Goal: Transaction & Acquisition: Purchase product/service

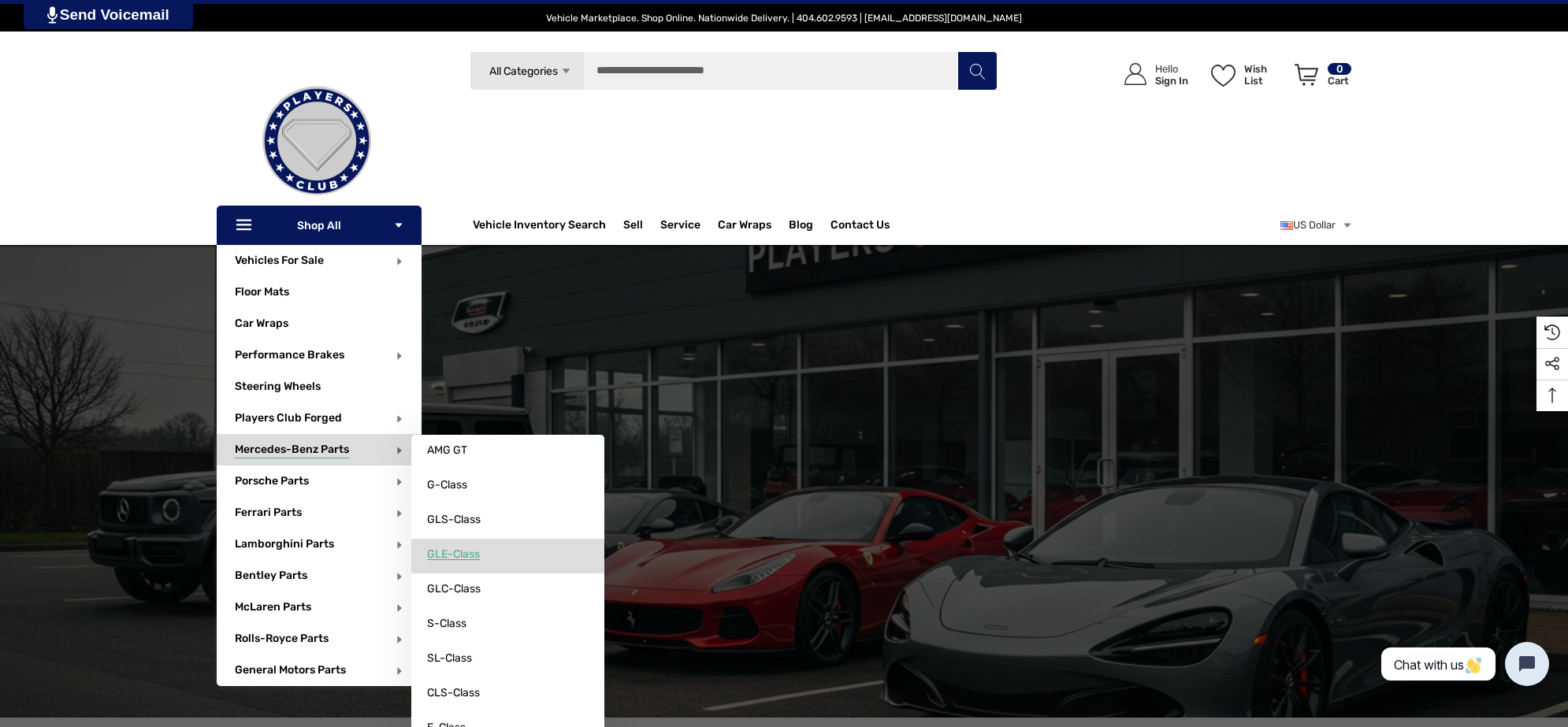
click at [480, 557] on span "GLE-Class" at bounding box center [454, 555] width 52 height 15
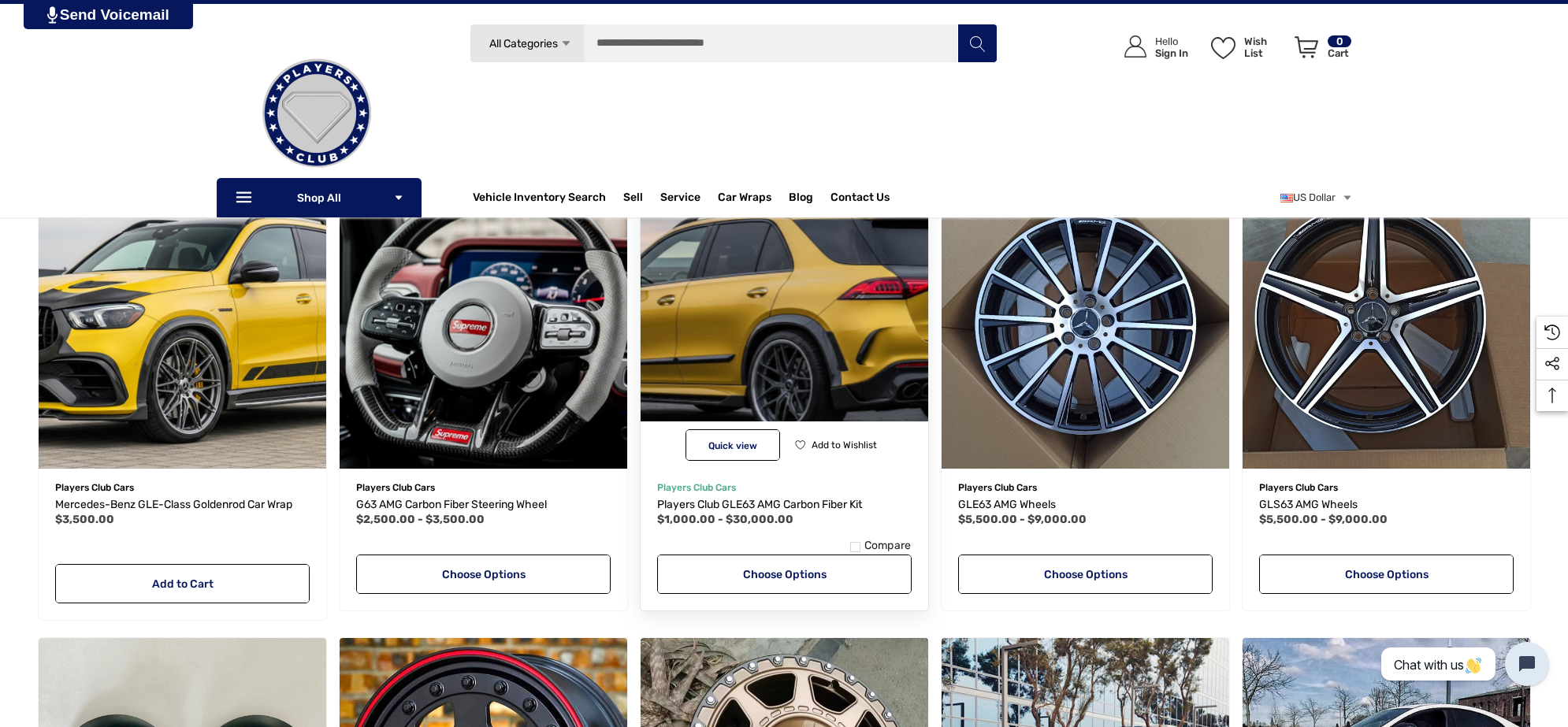
scroll to position [197, 0]
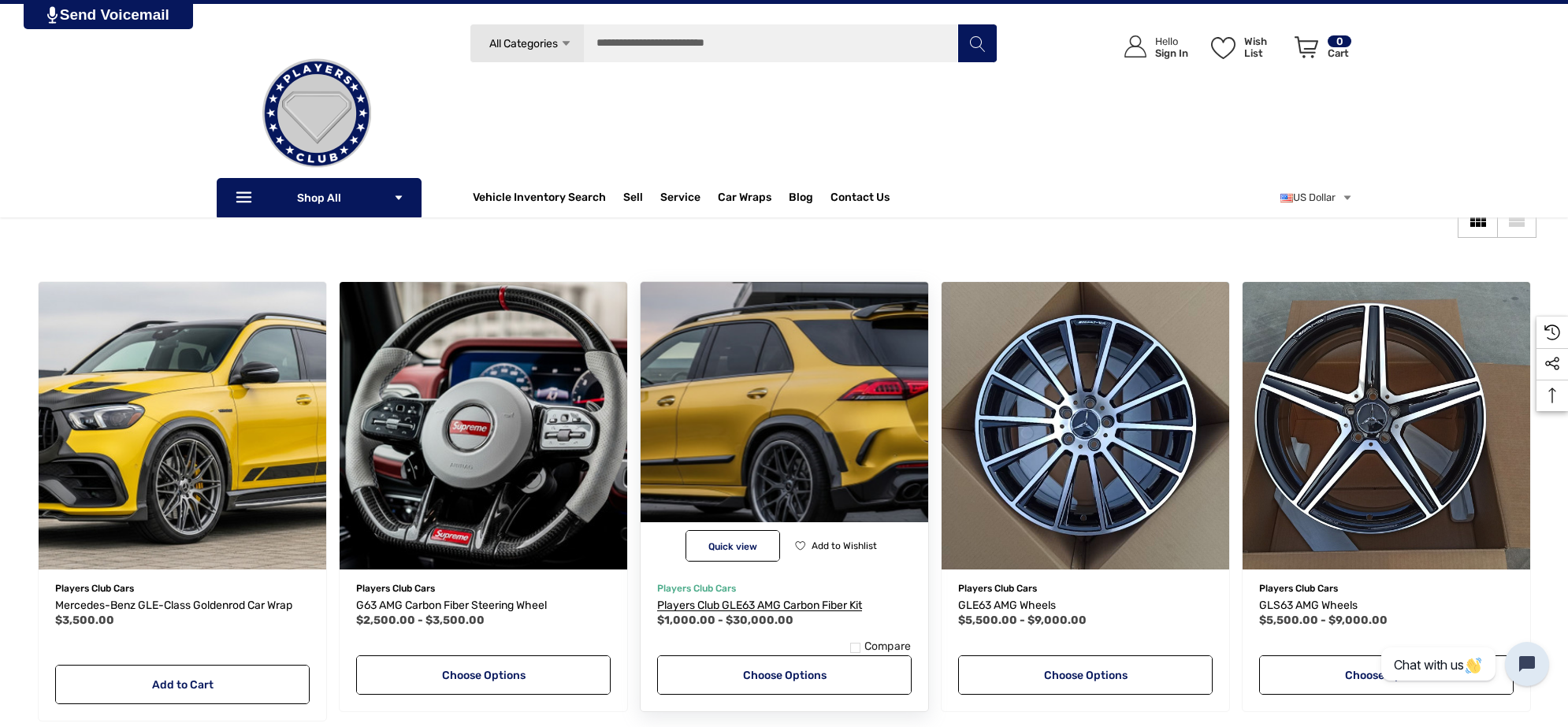
click at [758, 605] on span "Players Club GLE63 AMG Carbon Fiber Kit" at bounding box center [759, 606] width 205 height 14
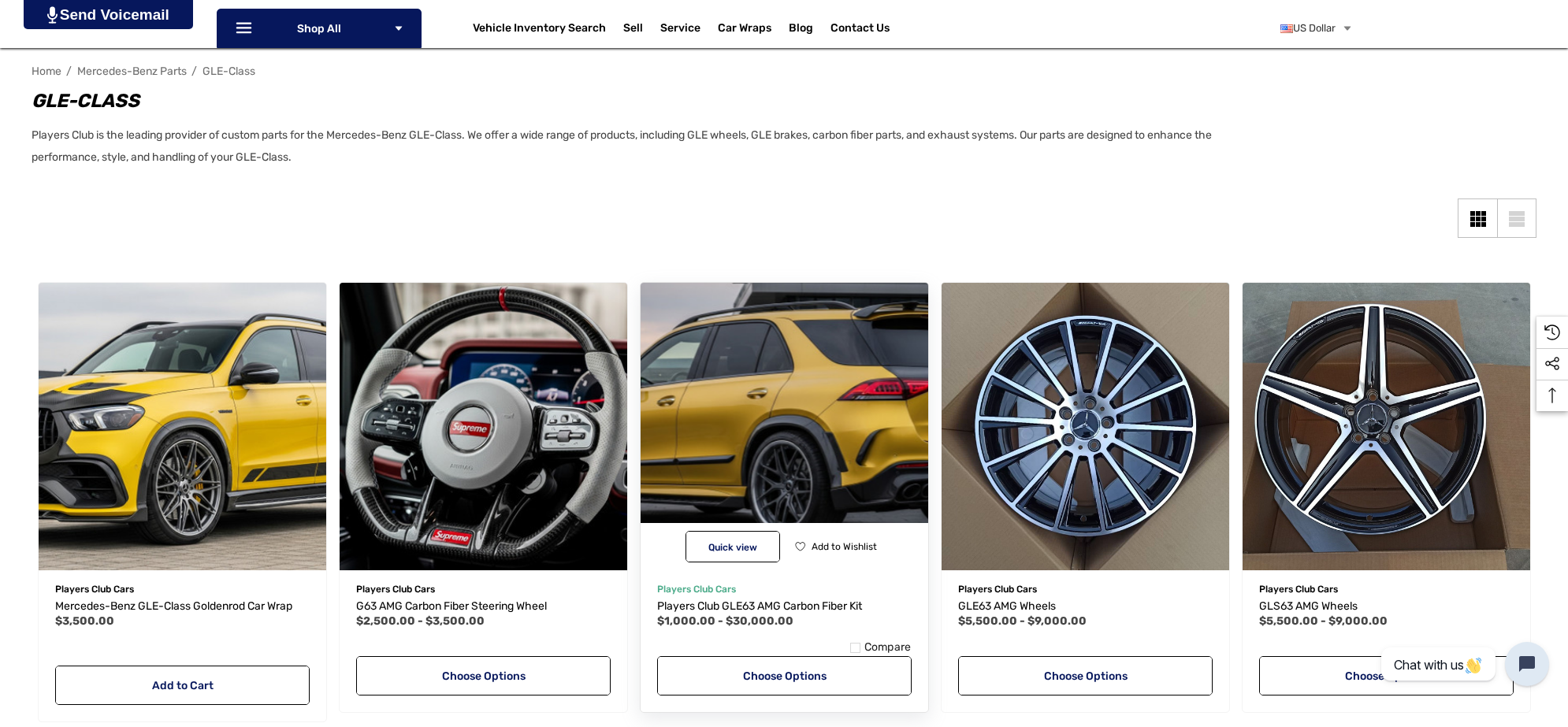
click at [822, 446] on img "Players Club GLE63 AMG Carbon Fiber Kit,Price range from $1,000.00 to $30,000.0…" at bounding box center [784, 427] width 317 height 317
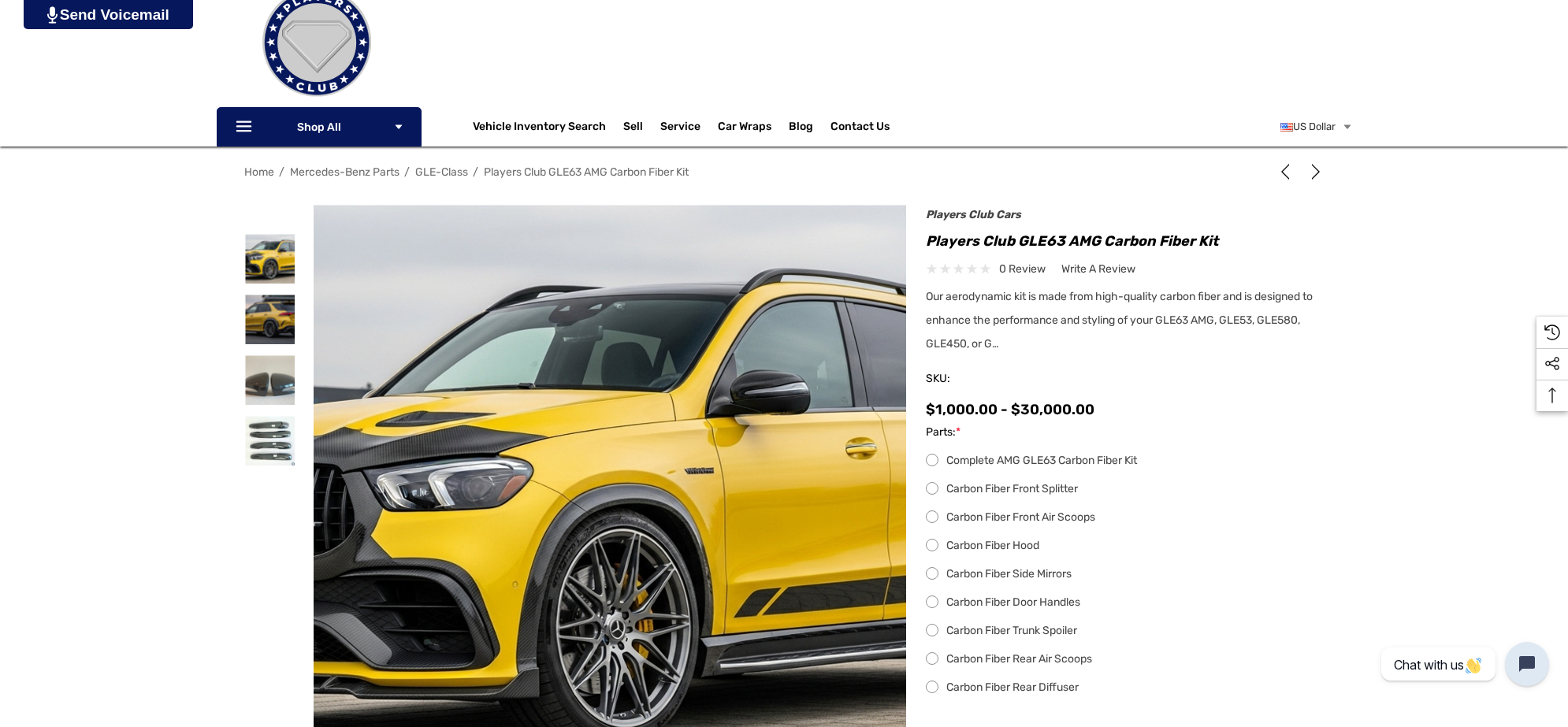
scroll to position [197, 0]
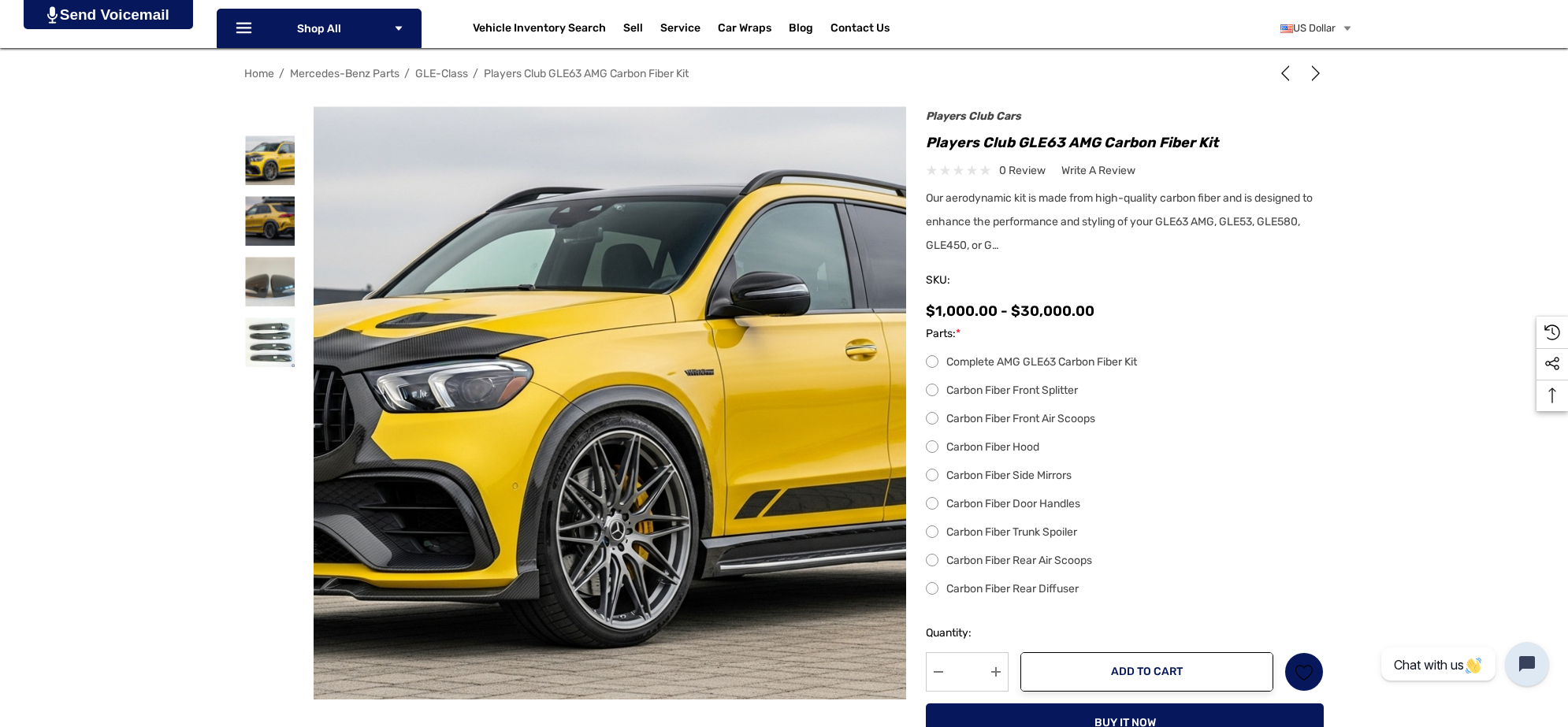
click at [932, 389] on label "Carbon Fiber Front Splitter" at bounding box center [1124, 390] width 397 height 18
click at [932, 422] on label "Carbon Fiber Front Air Scoops" at bounding box center [1124, 419] width 397 height 18
click at [931, 444] on label "Carbon Fiber Hood" at bounding box center [1124, 447] width 397 height 18
click at [932, 471] on label "Carbon Fiber Side Mirrors" at bounding box center [1124, 475] width 397 height 18
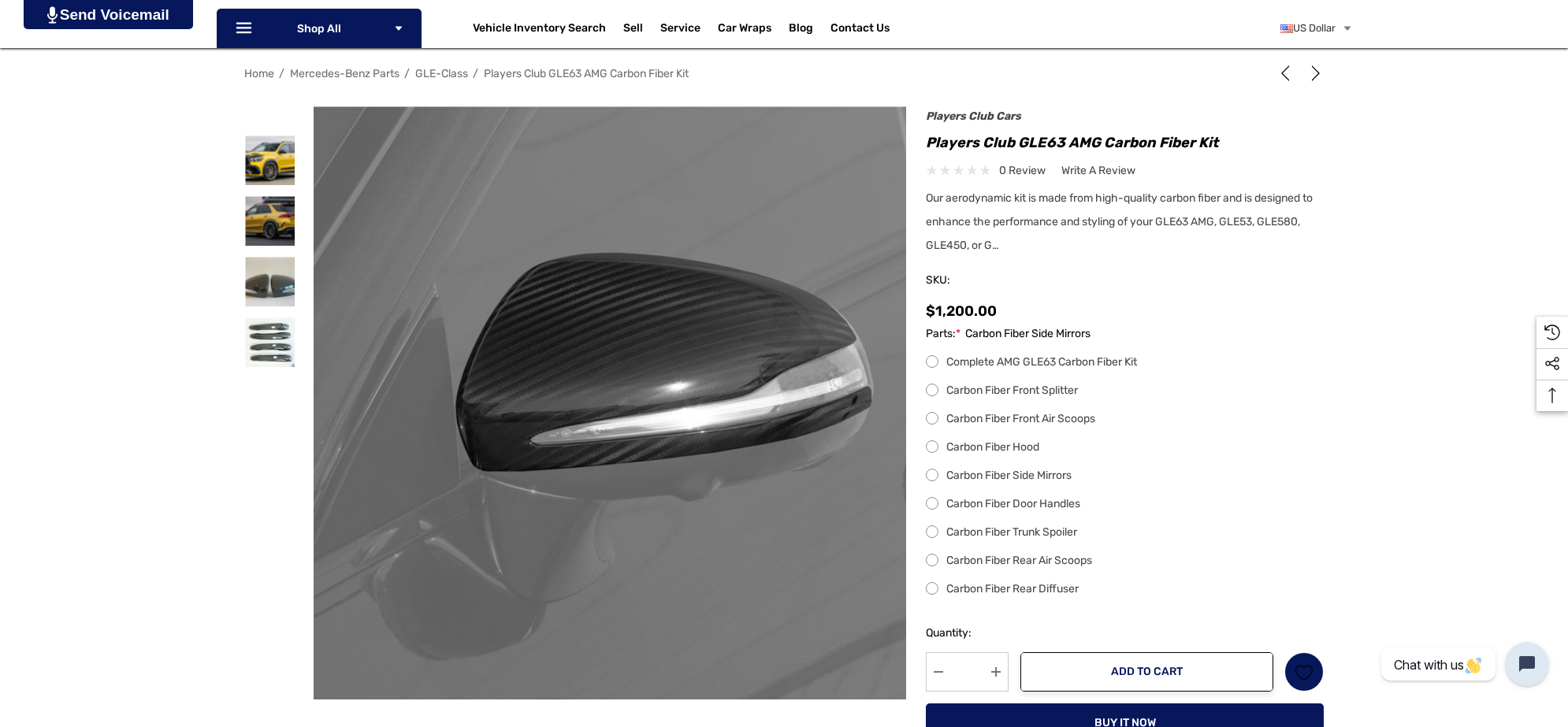
click at [931, 506] on label "Carbon Fiber Door Handles" at bounding box center [1124, 503] width 397 height 18
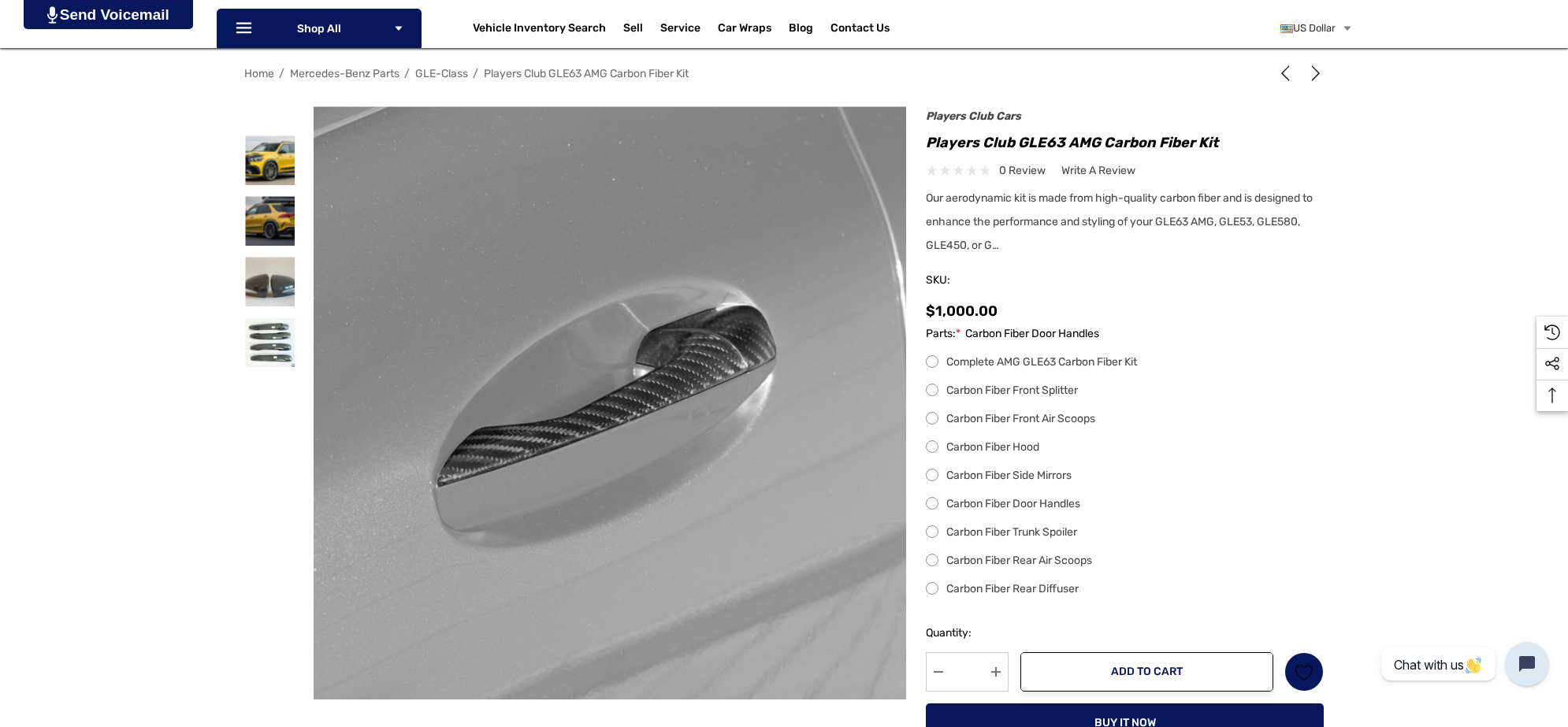
click at [931, 532] on label "Carbon Fiber Trunk Spoiler" at bounding box center [1124, 532] width 397 height 18
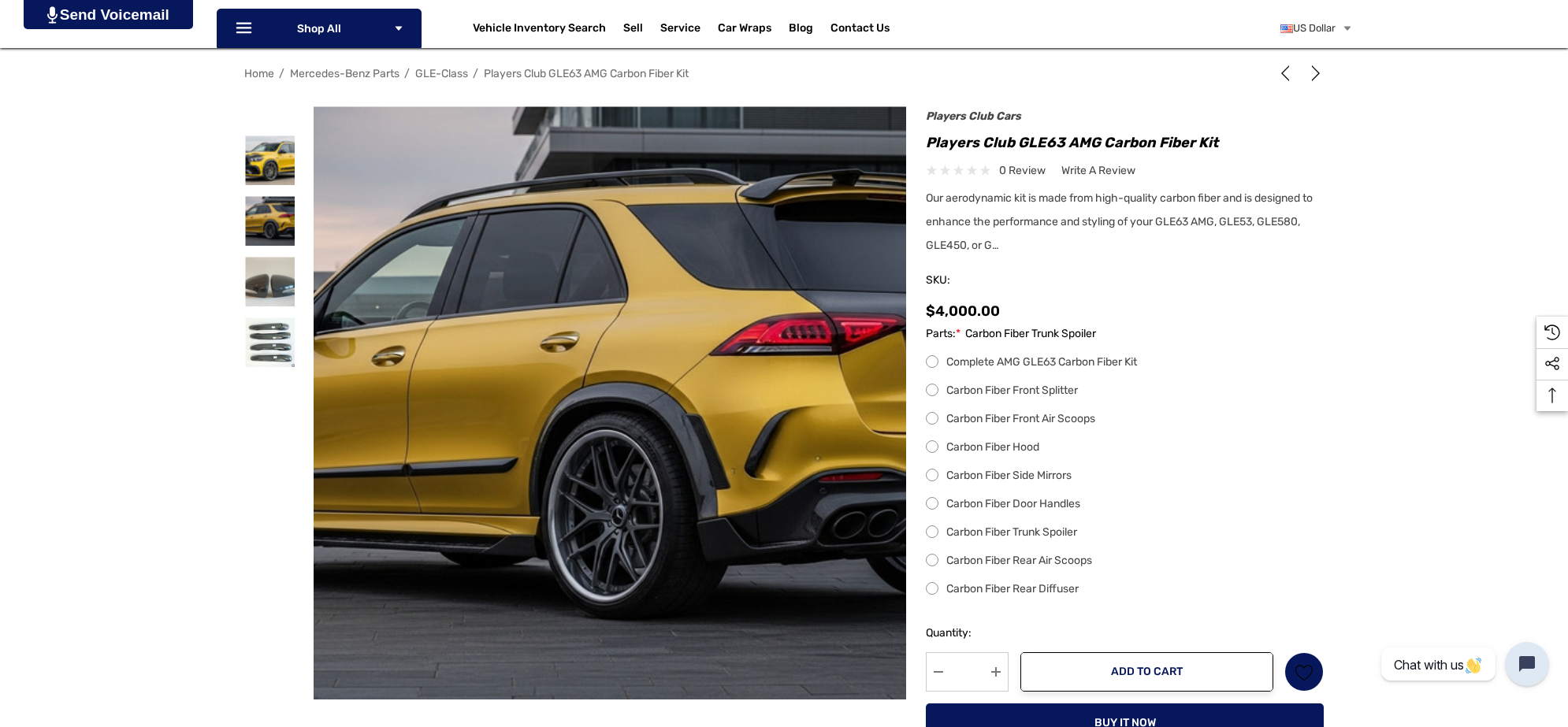
click at [923, 415] on div "Previous Next Custom Built Miami Heat Widebody 2025 Cadillac Escalade by Player…" at bounding box center [1115, 451] width 418 height 673
click at [932, 420] on label "Carbon Fiber Front Air Scoops" at bounding box center [1124, 419] width 397 height 18
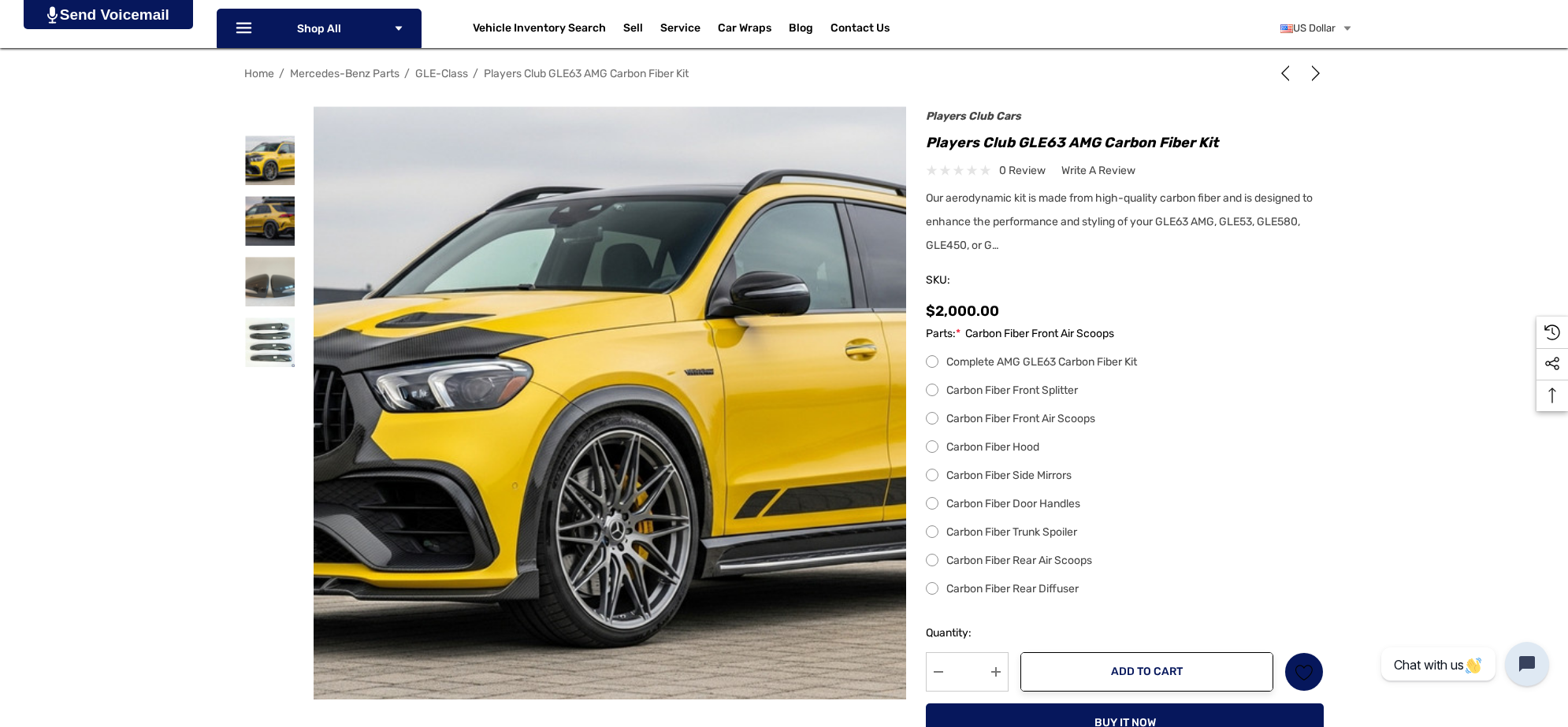
click at [932, 495] on label "Carbon Fiber Door Handles" at bounding box center [1124, 503] width 397 height 18
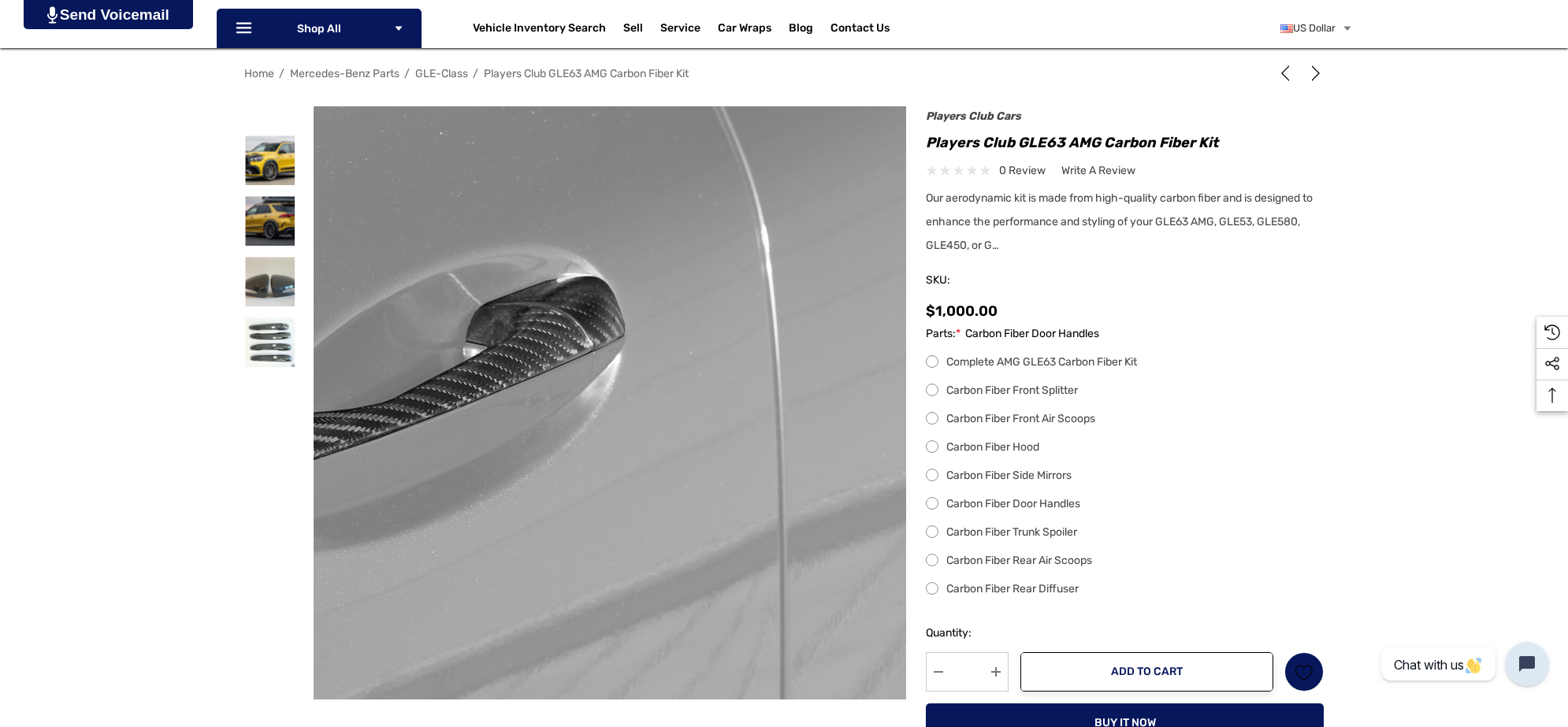
click at [857, 523] on img at bounding box center [436, 388] width 1008 height 673
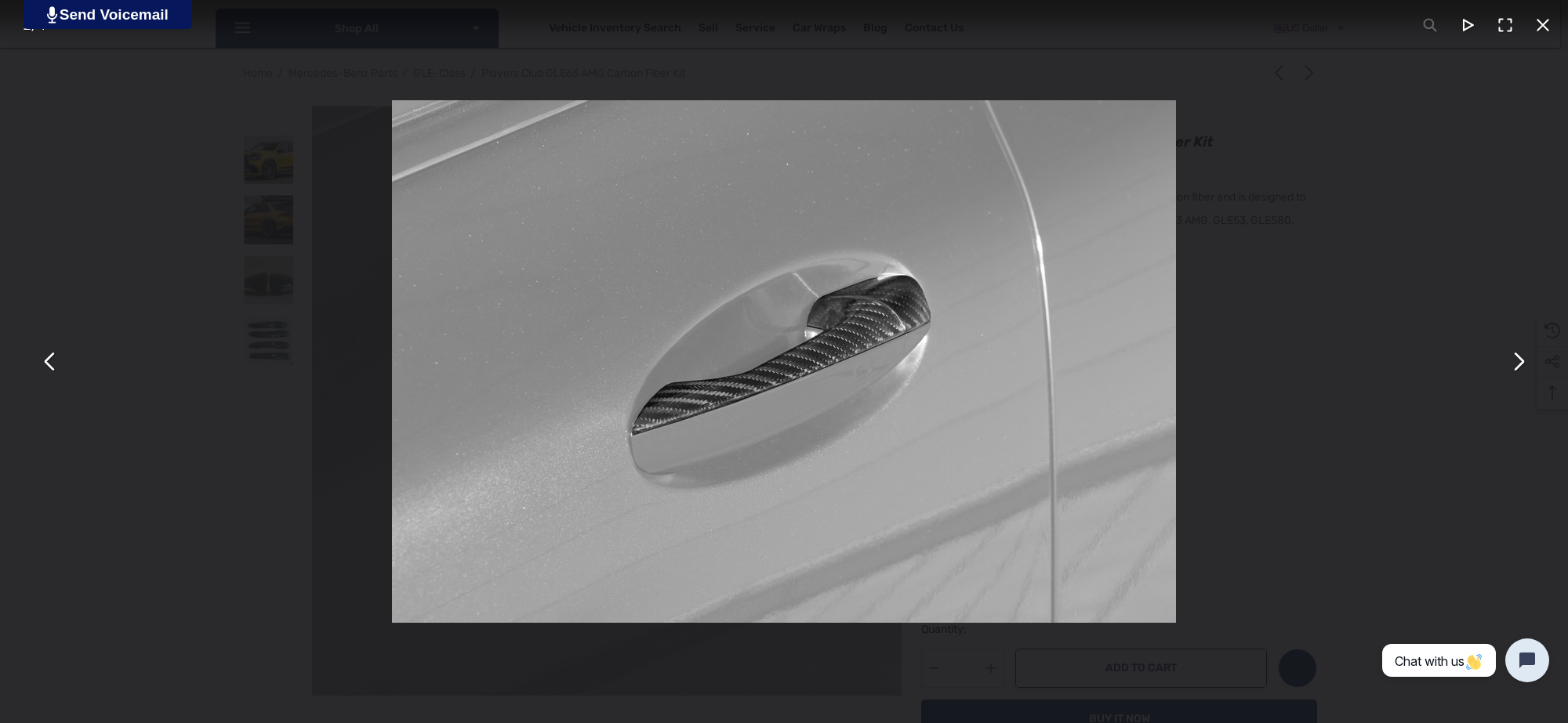
click at [1547, 21] on button "You can close this modal content with the ESC key" at bounding box center [1542, 24] width 38 height 38
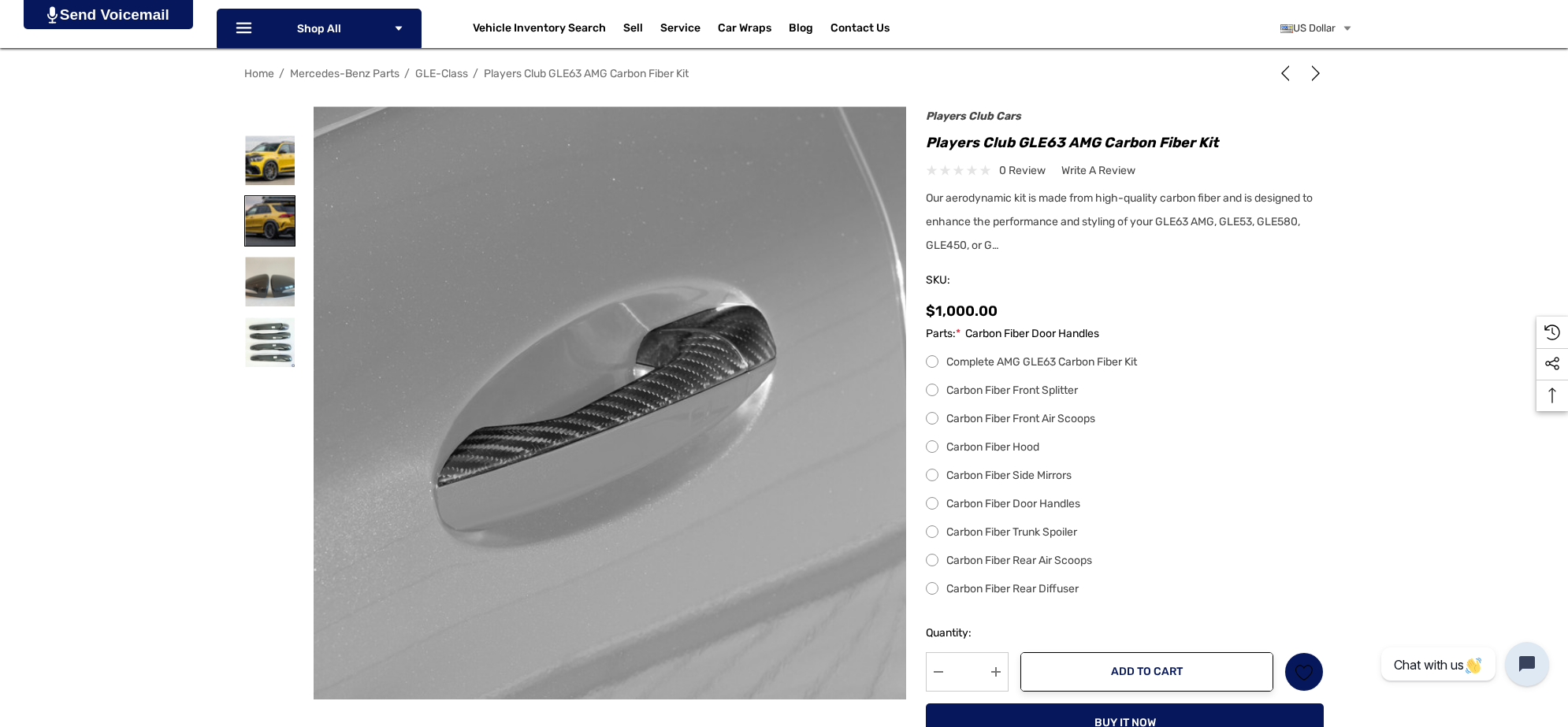
click at [286, 223] on img at bounding box center [269, 221] width 50 height 50
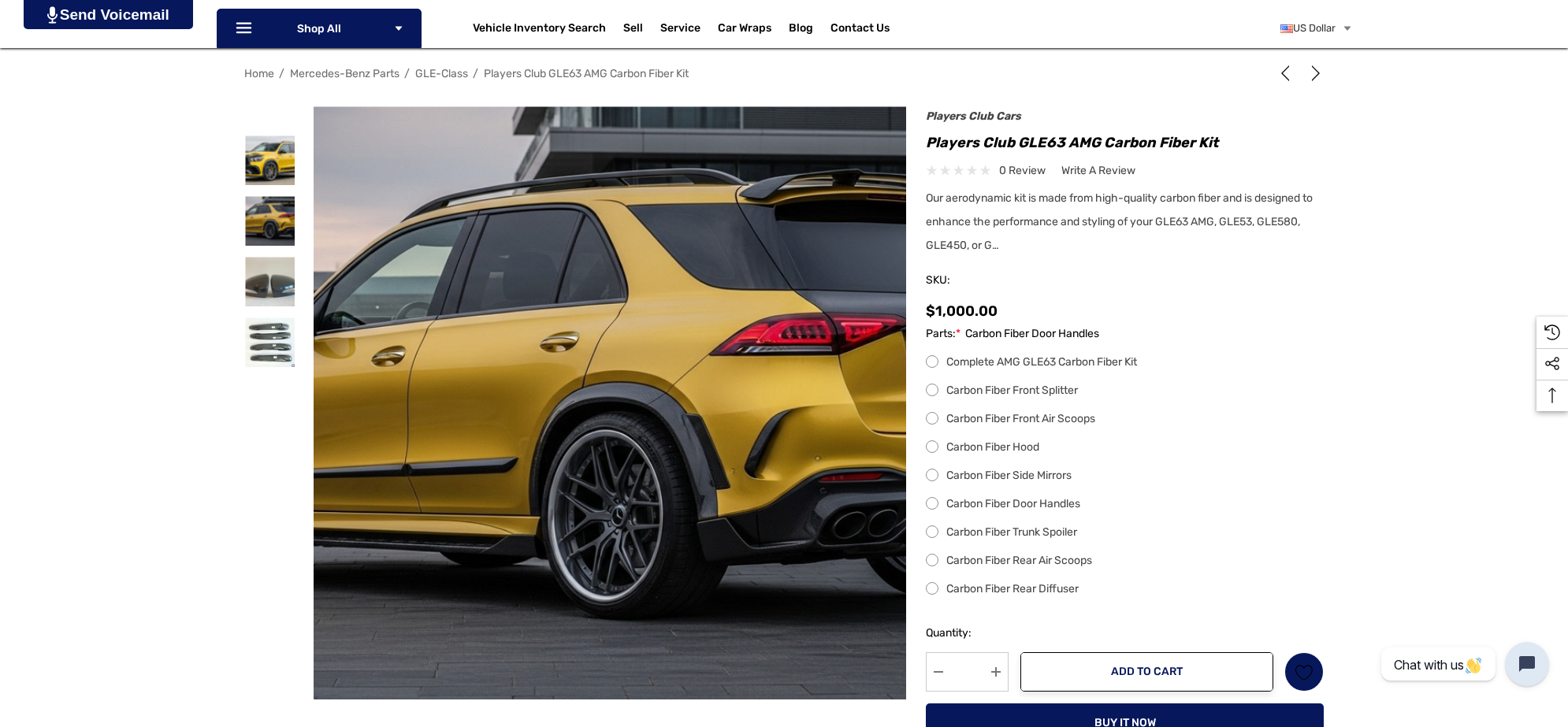
click at [936, 584] on label "Carbon Fiber Rear Diffuser" at bounding box center [1124, 589] width 397 height 18
click at [281, 217] on img at bounding box center [269, 221] width 50 height 50
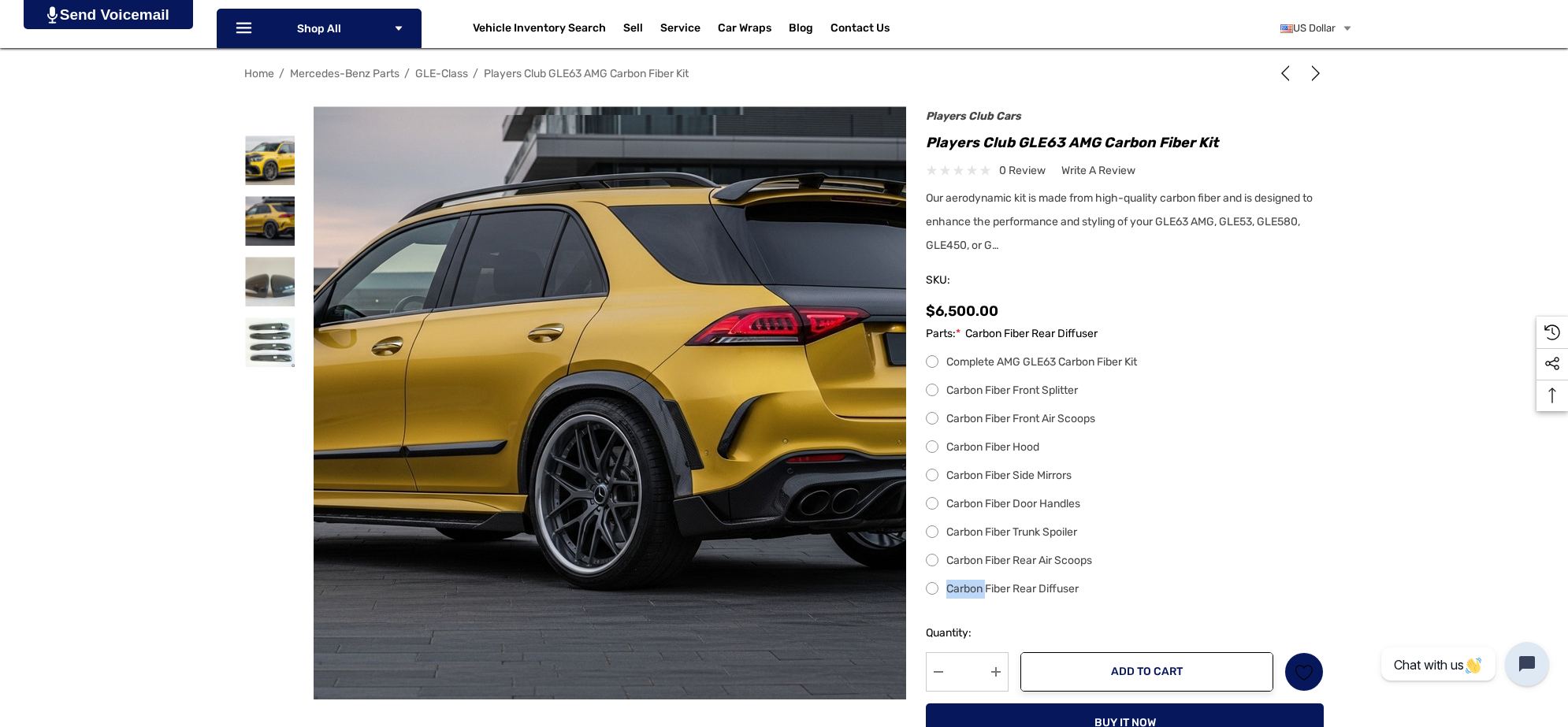
click at [639, 229] on img at bounding box center [593, 390] width 1008 height 550
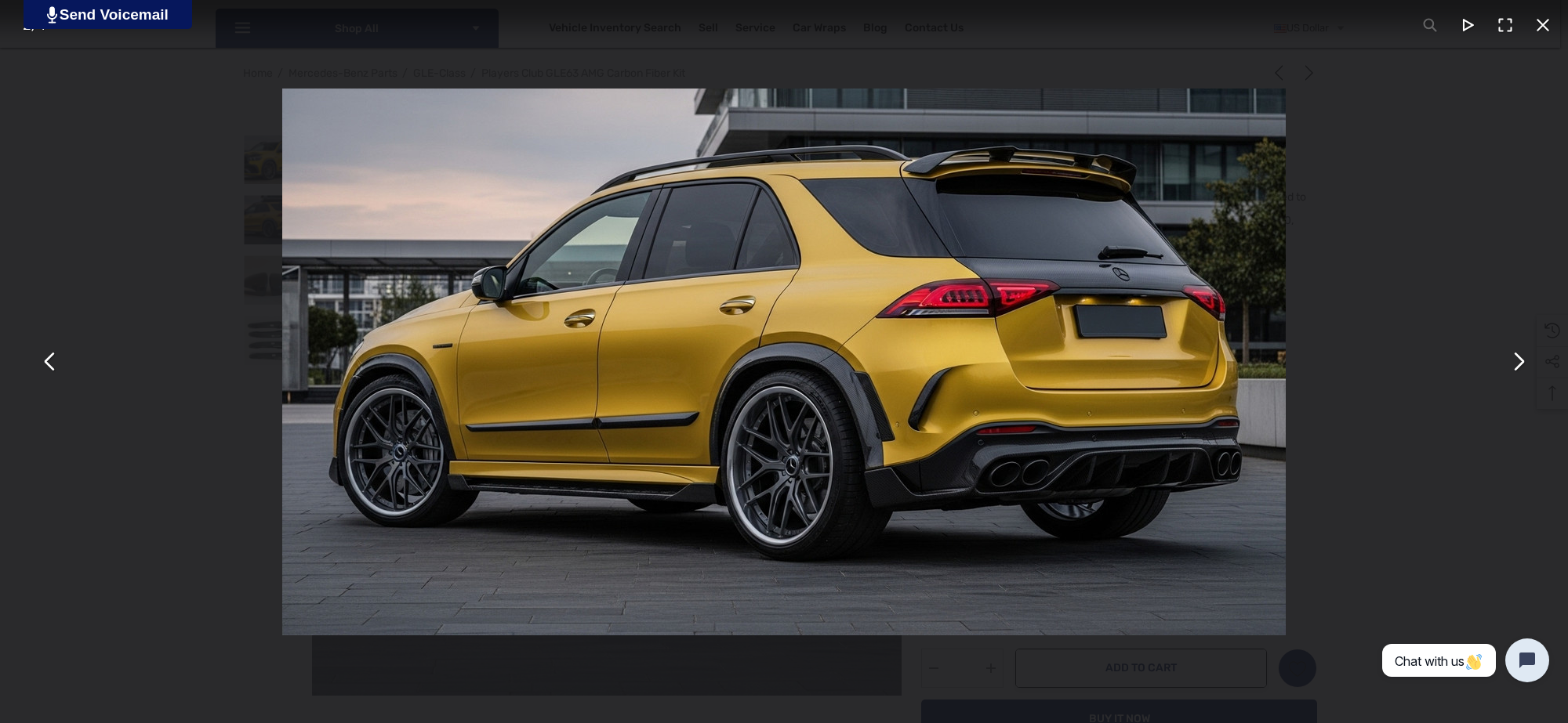
click at [1539, 29] on button "You can close this modal content with the ESC key" at bounding box center [1542, 24] width 38 height 38
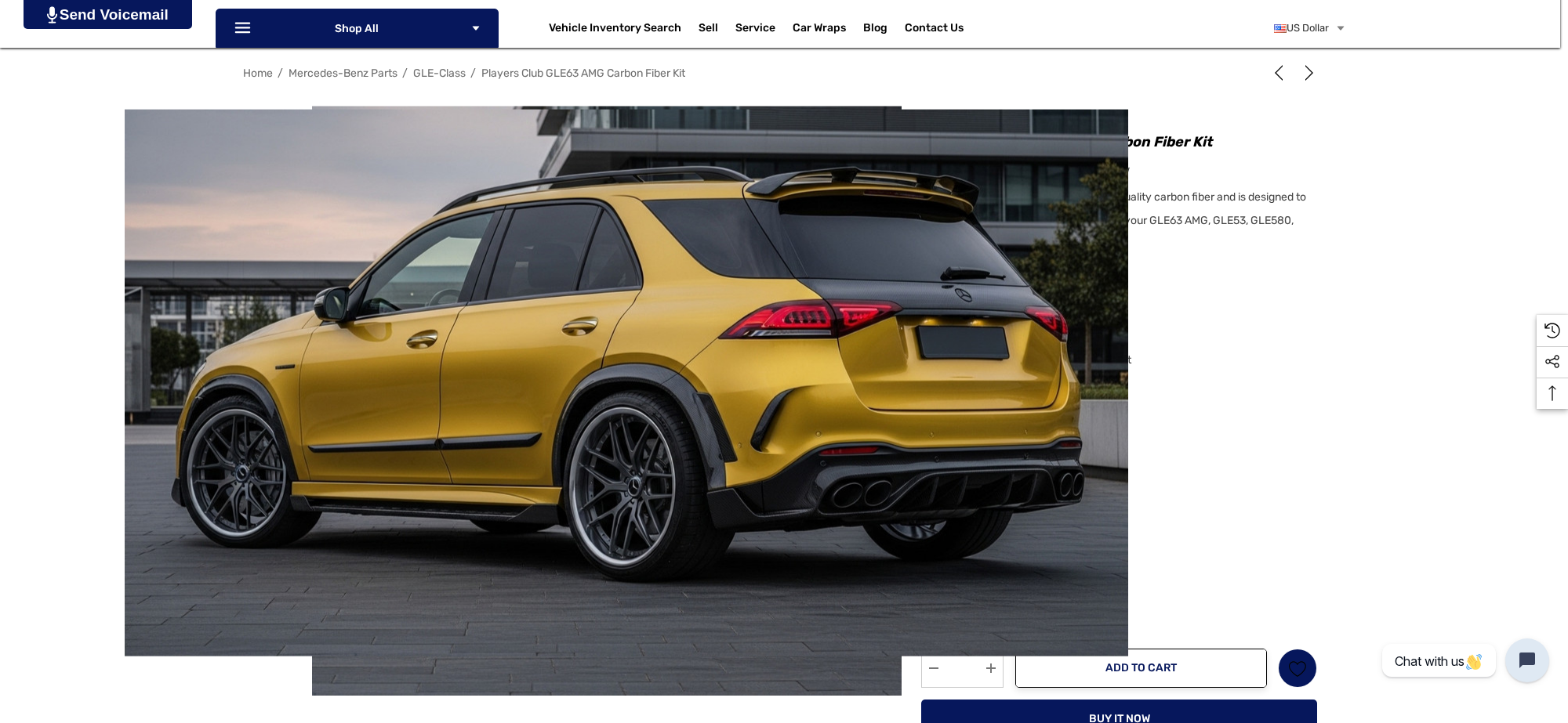
click at [1539, 29] on button "You can close this modal content with the ESC key" at bounding box center [1542, 24] width 38 height 38
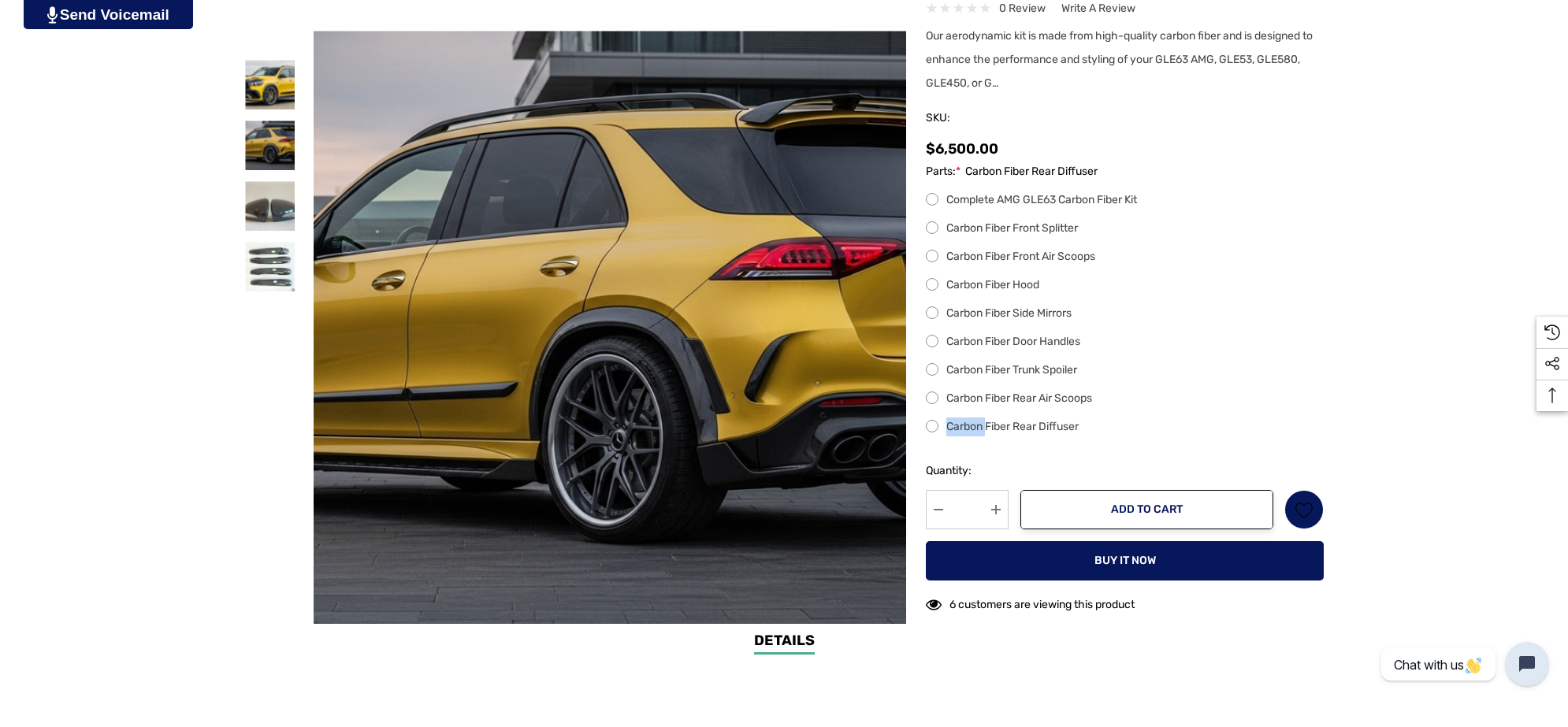
scroll to position [394, 0]
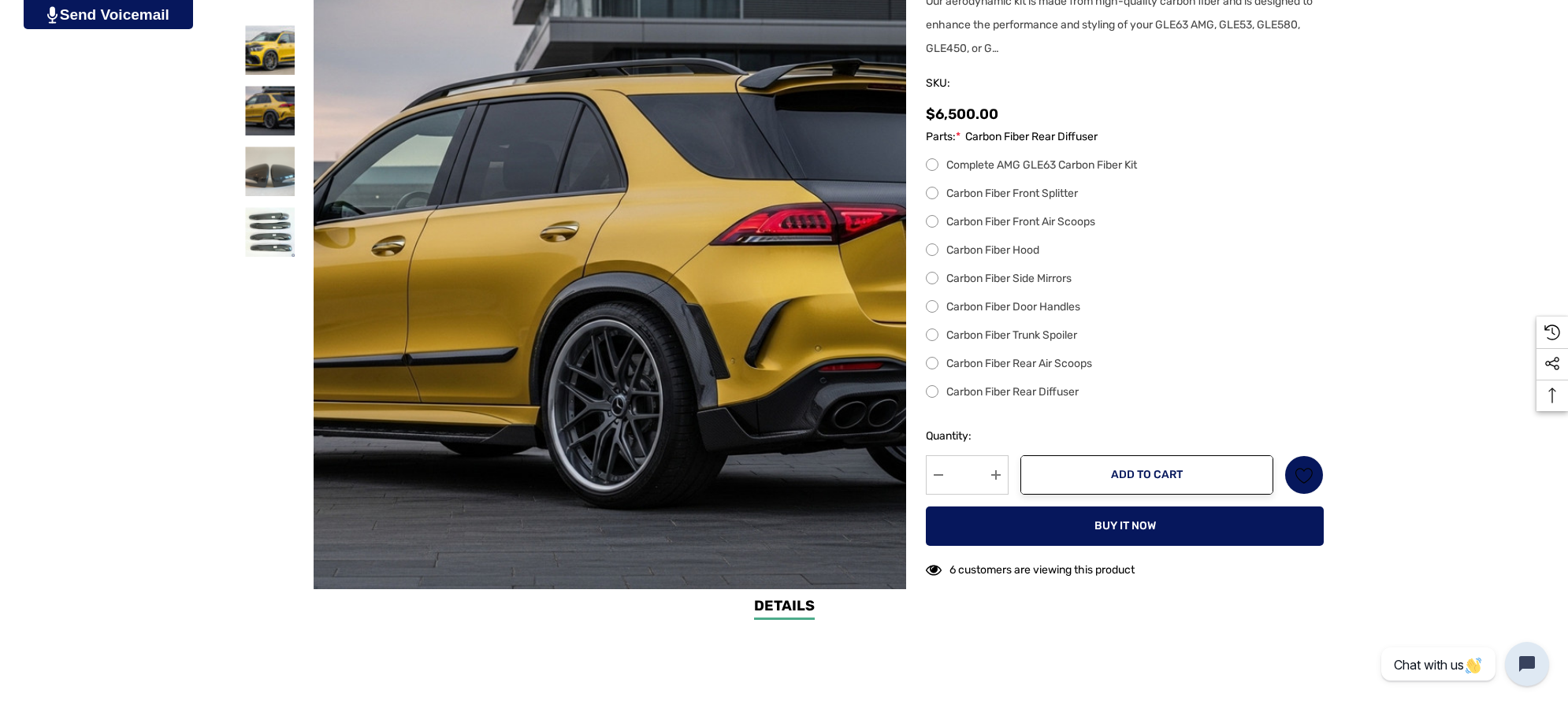
drag, startPoint x: 1174, startPoint y: 332, endPoint x: 1175, endPoint y: 325, distance: 7.1
click at [1175, 332] on label "Carbon Fiber Trunk Spoiler" at bounding box center [1124, 335] width 397 height 18
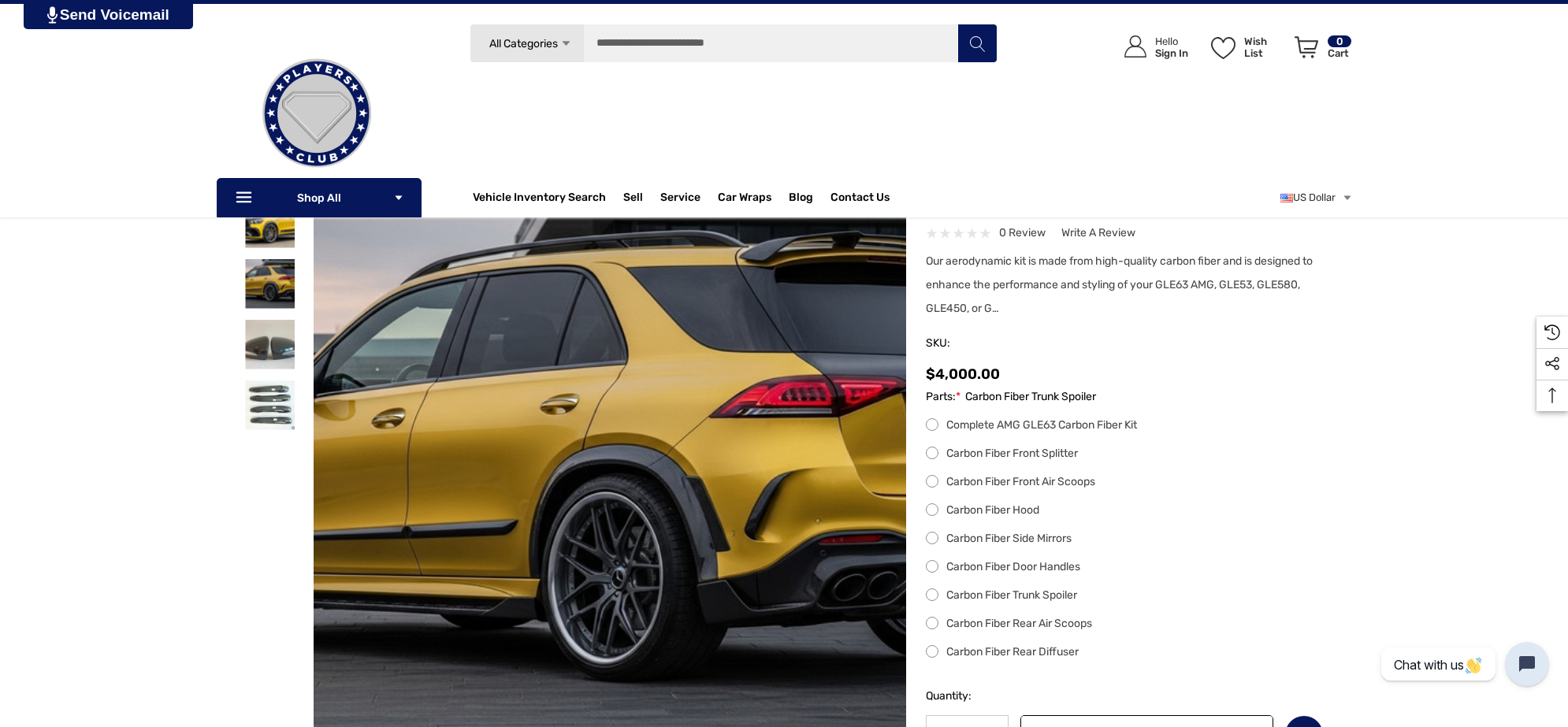
scroll to position [98, 0]
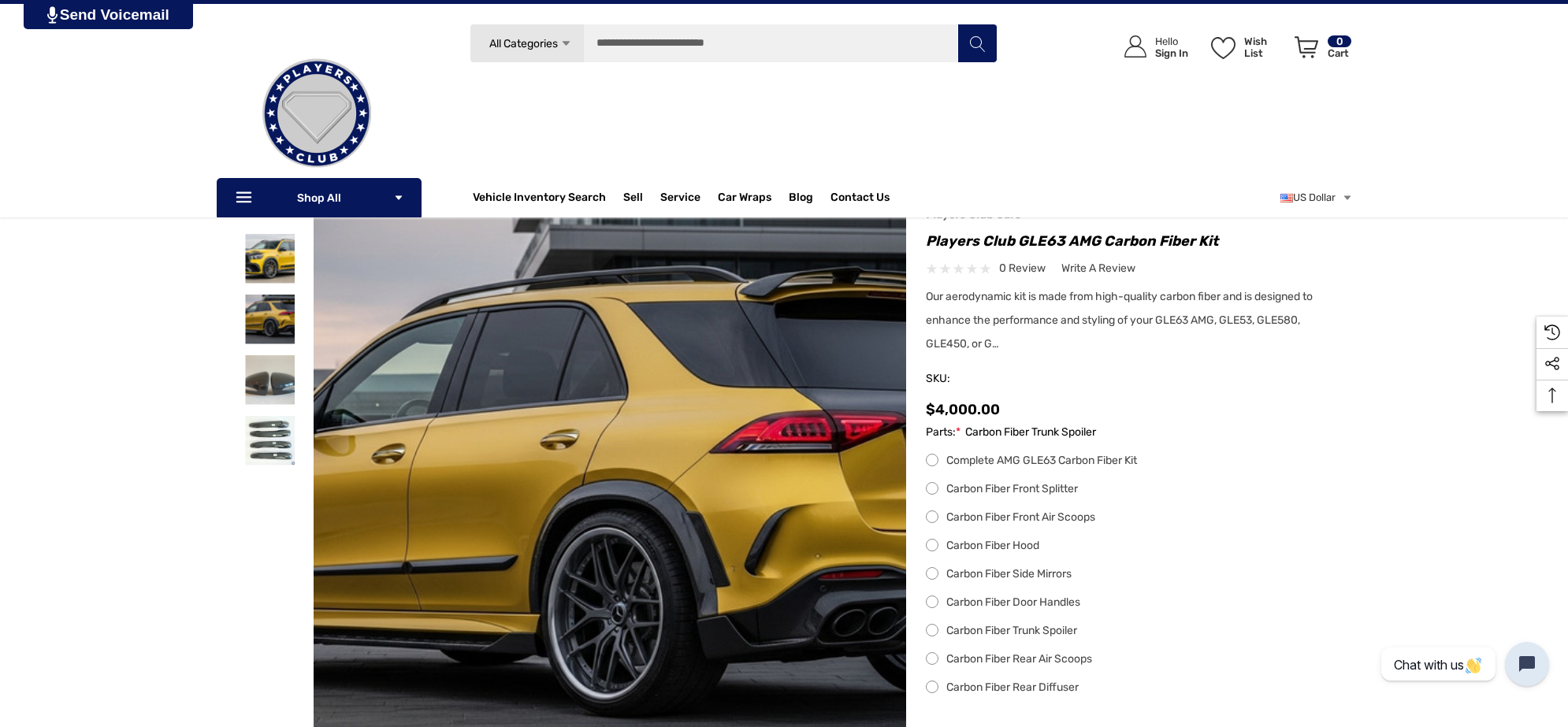
click at [931, 517] on label "Carbon Fiber Front Air Scoops" at bounding box center [1124, 517] width 397 height 18
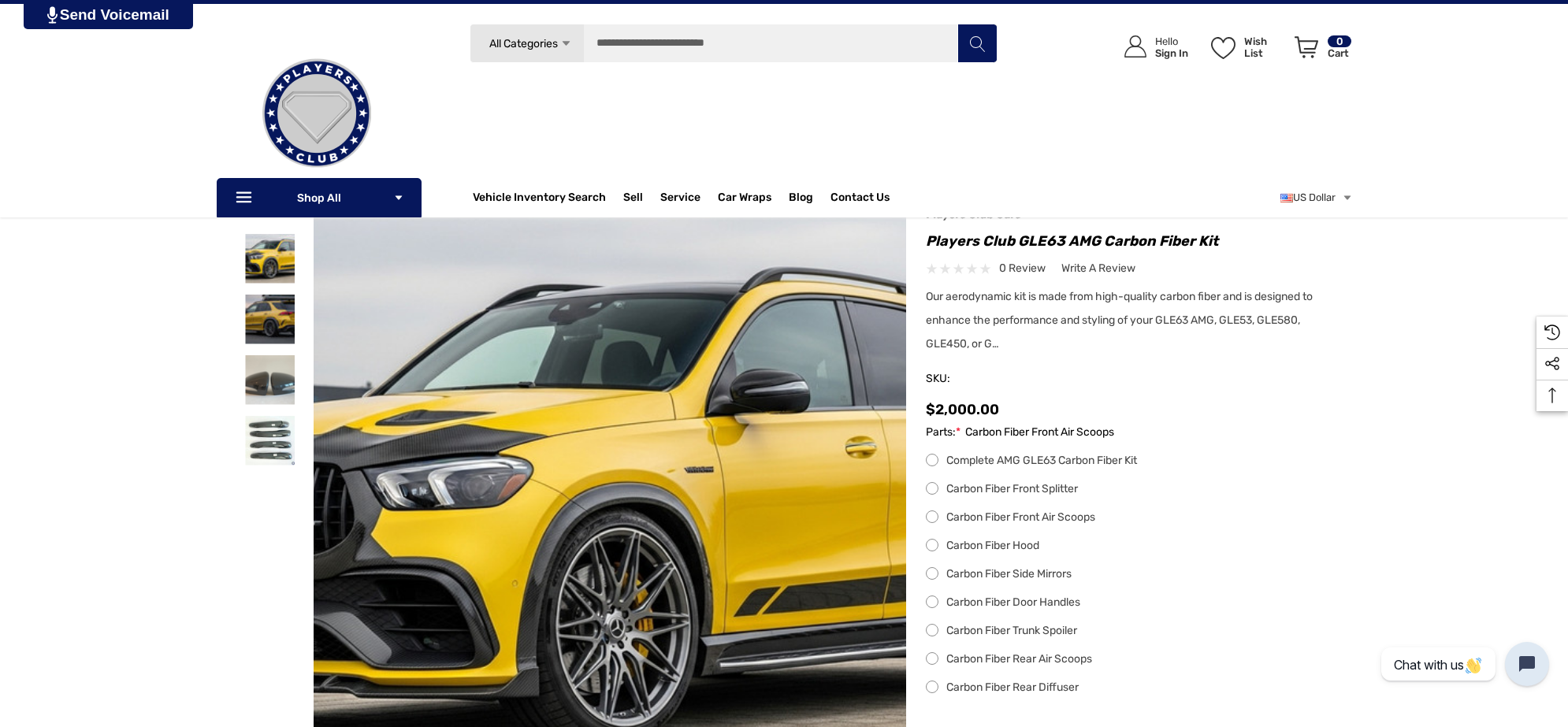
click at [930, 577] on label "Carbon Fiber Side Mirrors" at bounding box center [1124, 573] width 397 height 18
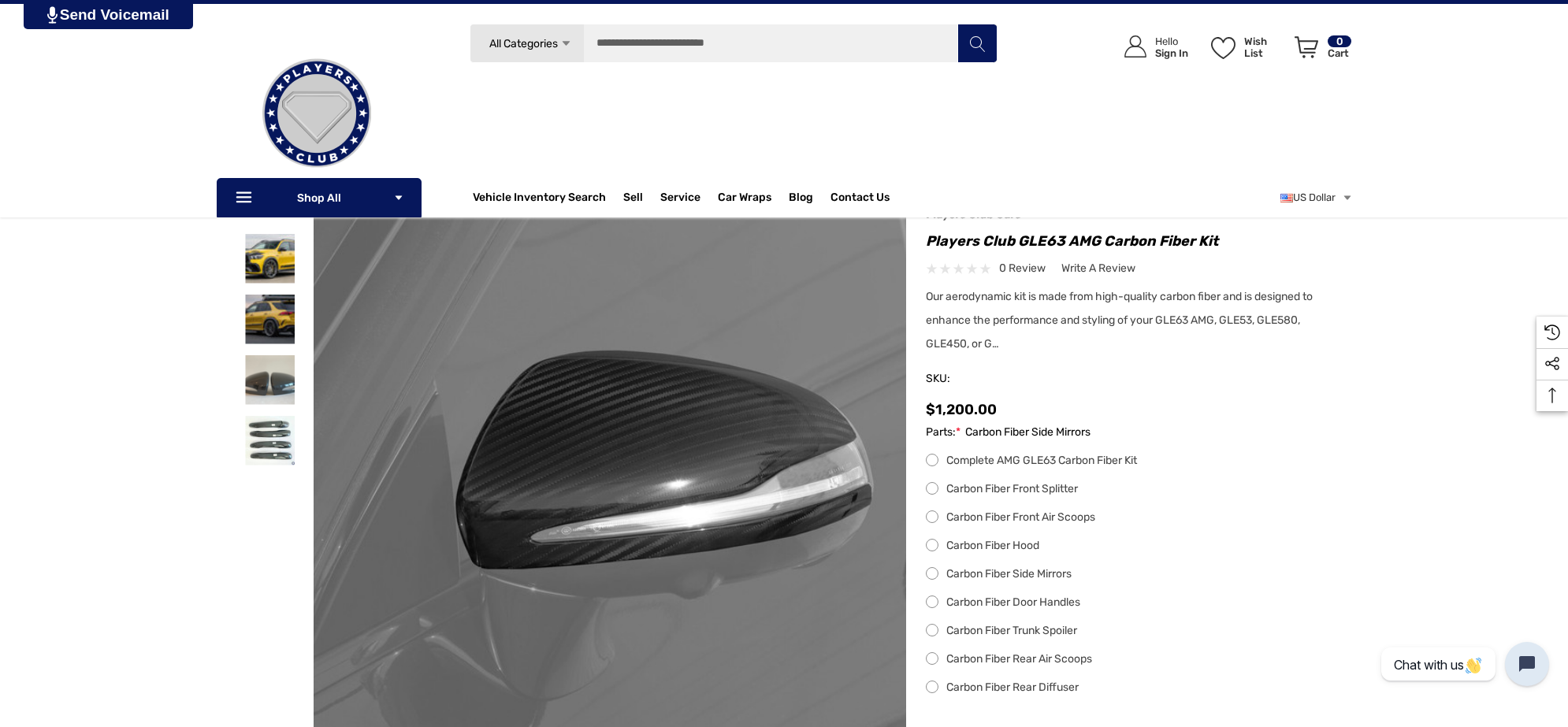
click at [931, 690] on label "Carbon Fiber Rear Diffuser" at bounding box center [1124, 687] width 397 height 18
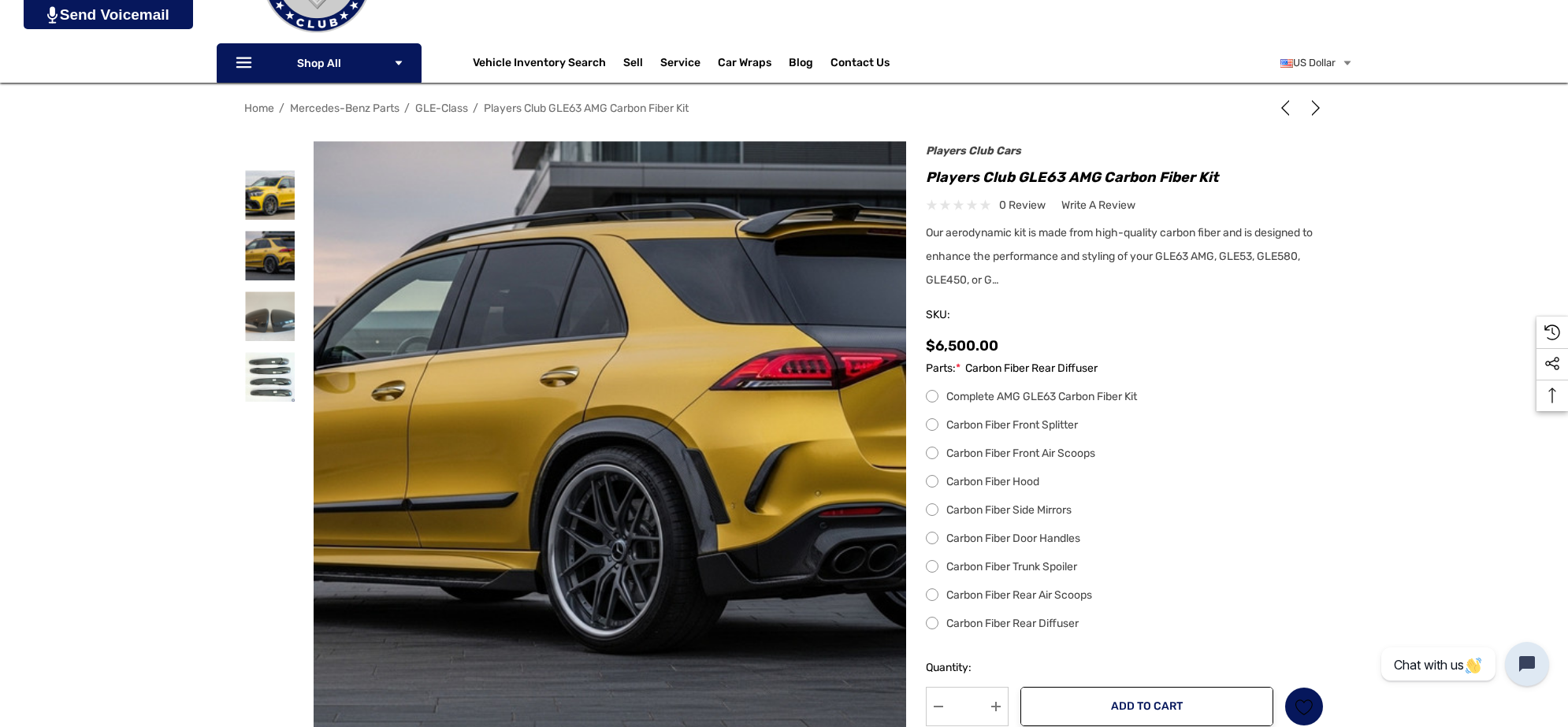
scroll to position [197, 0]
